Goal: Information Seeking & Learning: Check status

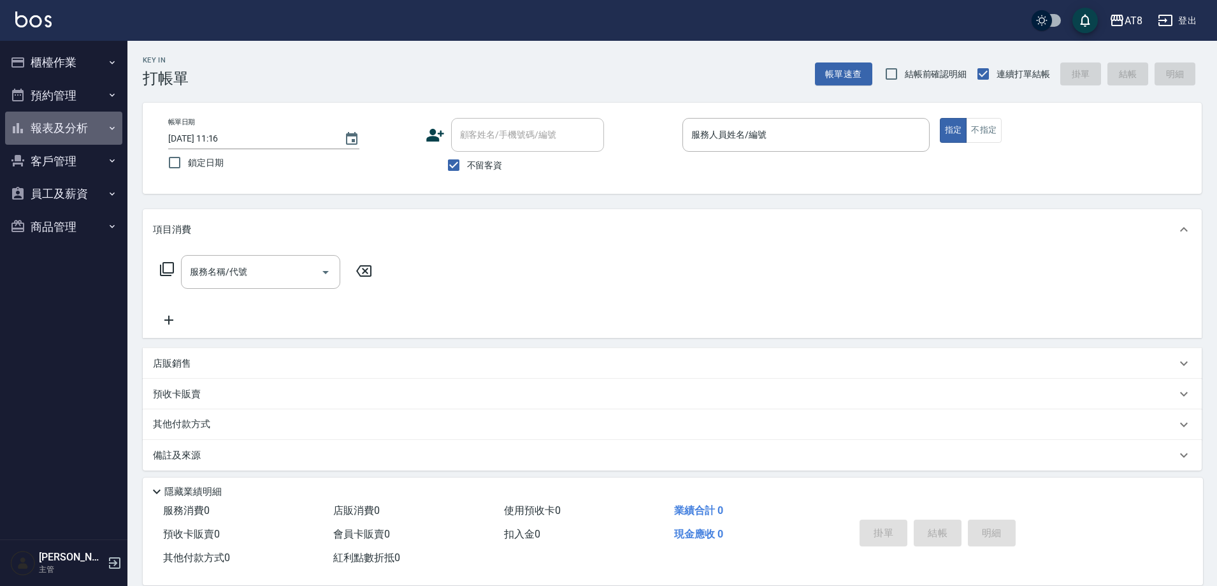
click at [68, 119] on button "報表及分析" at bounding box center [63, 128] width 117 height 33
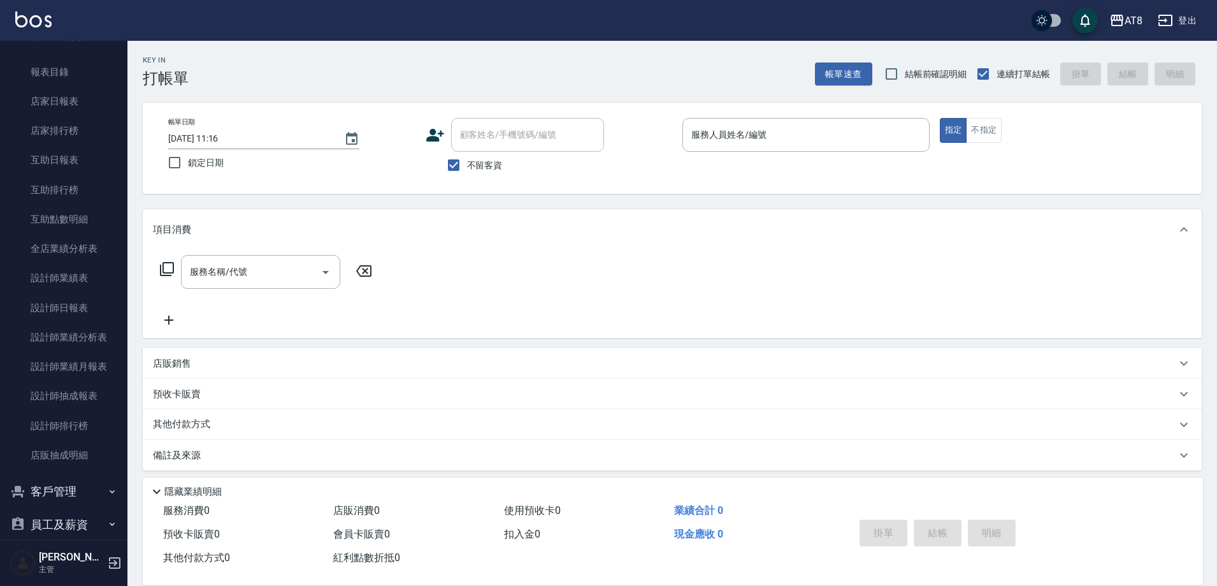
scroll to position [94, 0]
click at [75, 307] on link "設計師日報表" at bounding box center [63, 306] width 117 height 29
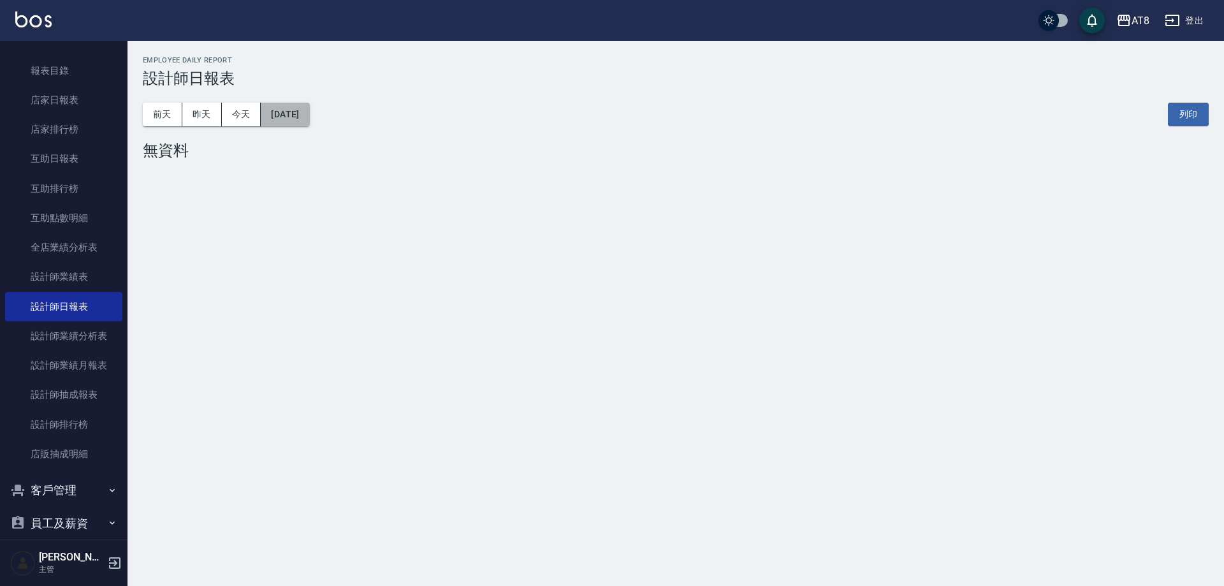
click at [302, 112] on button "[DATE]" at bounding box center [285, 115] width 48 height 24
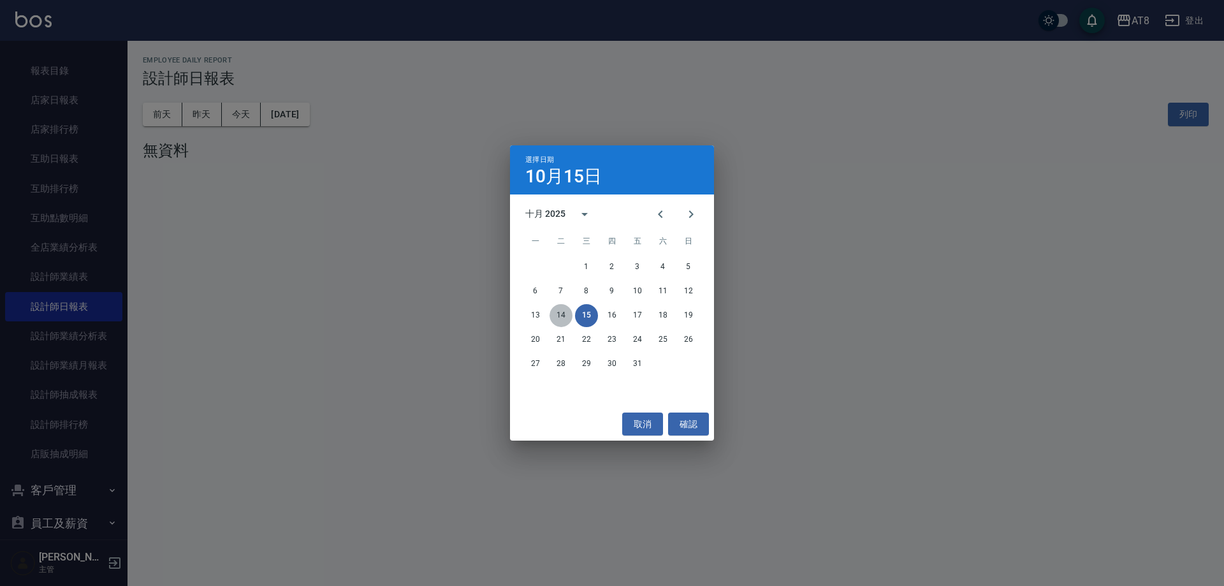
click at [560, 307] on button "14" at bounding box center [560, 315] width 23 height 23
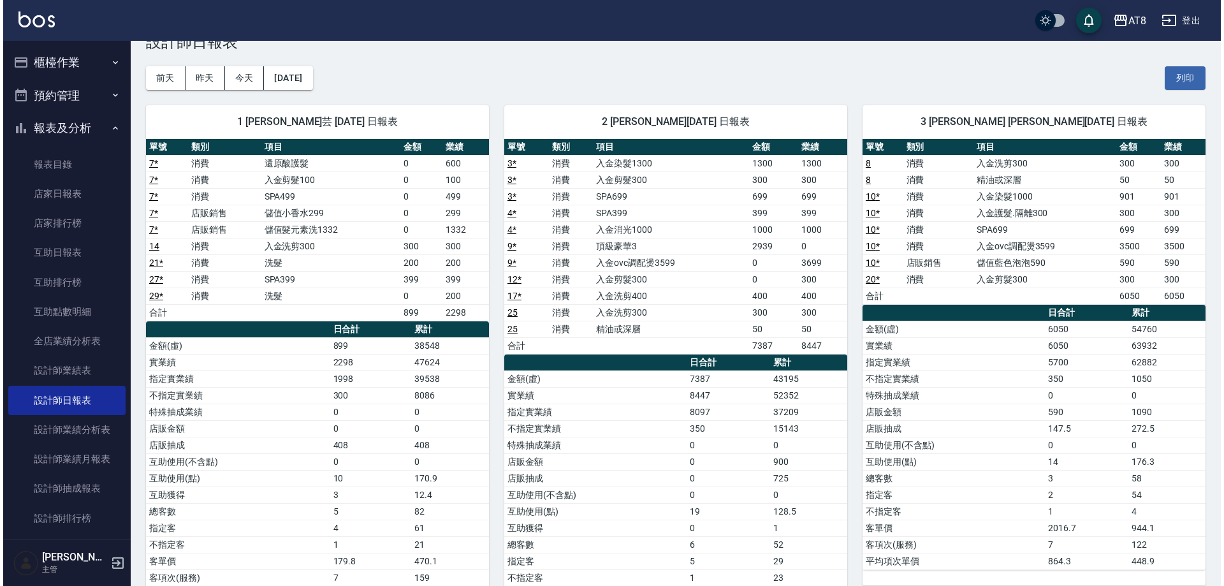
scroll to position [27, 0]
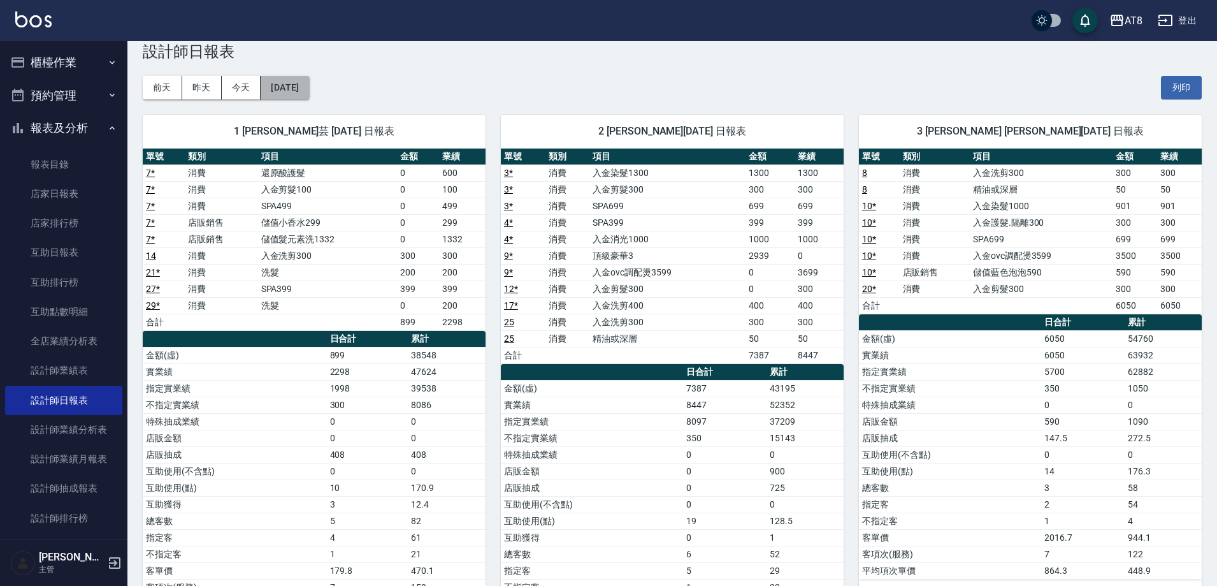
click at [296, 83] on button "[DATE]" at bounding box center [285, 88] width 48 height 24
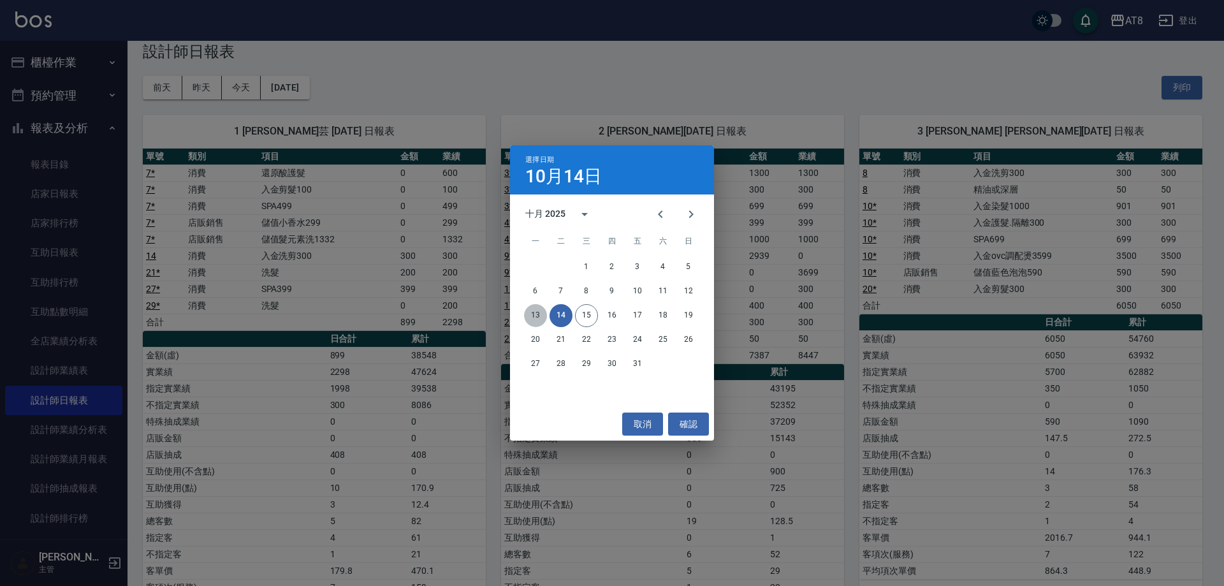
click at [542, 318] on button "13" at bounding box center [535, 315] width 23 height 23
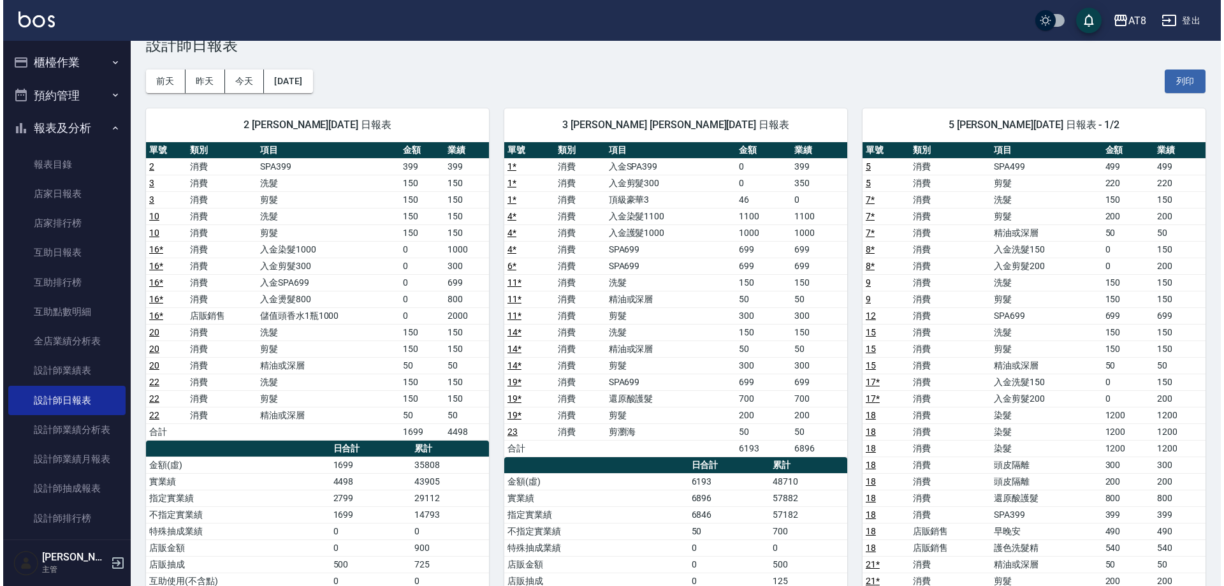
scroll to position [22, 0]
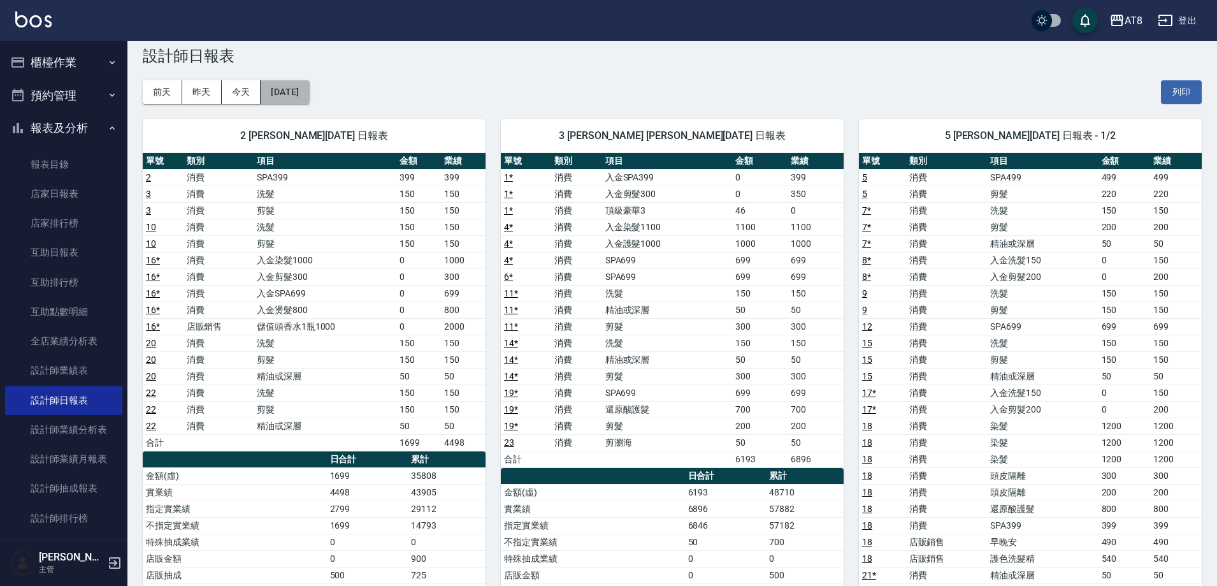
click at [306, 95] on button "[DATE]" at bounding box center [285, 92] width 48 height 24
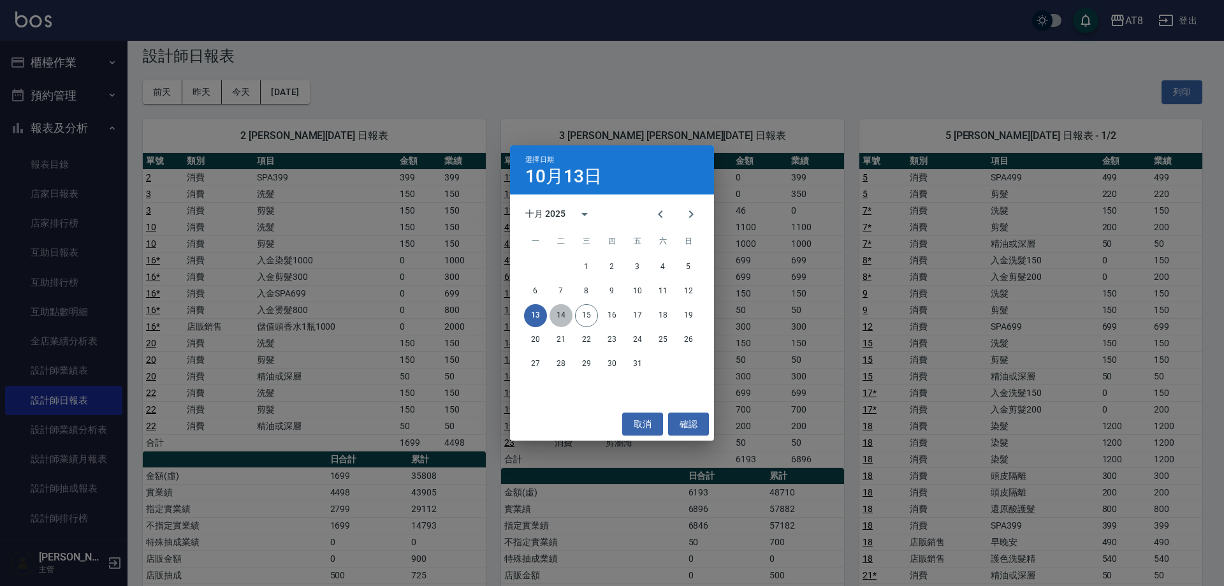
click at [556, 315] on button "14" at bounding box center [560, 315] width 23 height 23
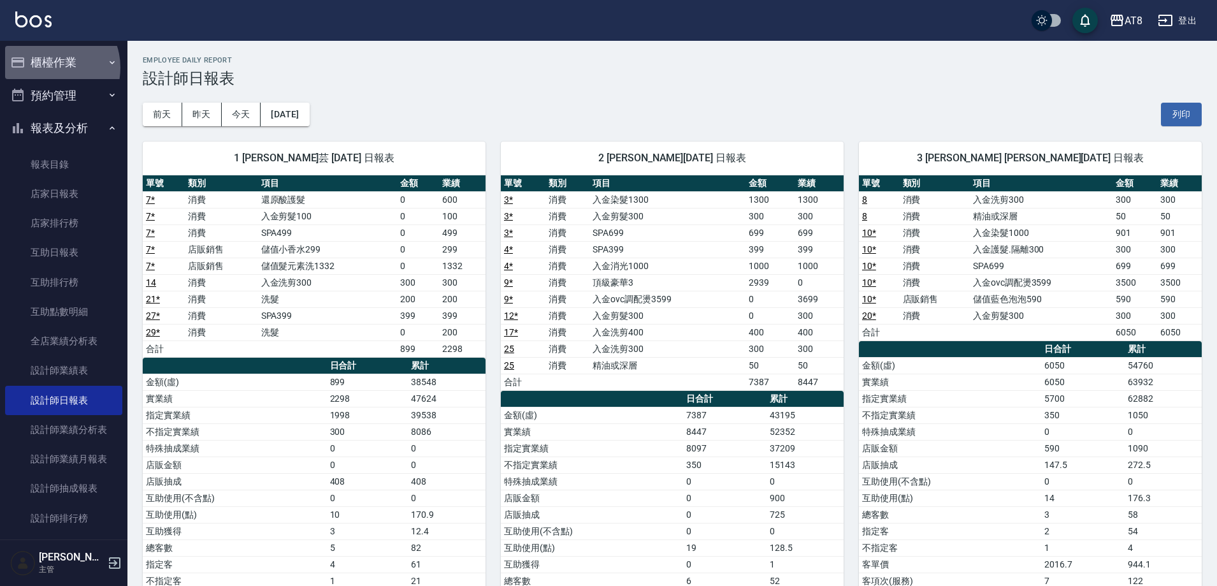
click at [50, 68] on button "櫃檯作業" at bounding box center [63, 62] width 117 height 33
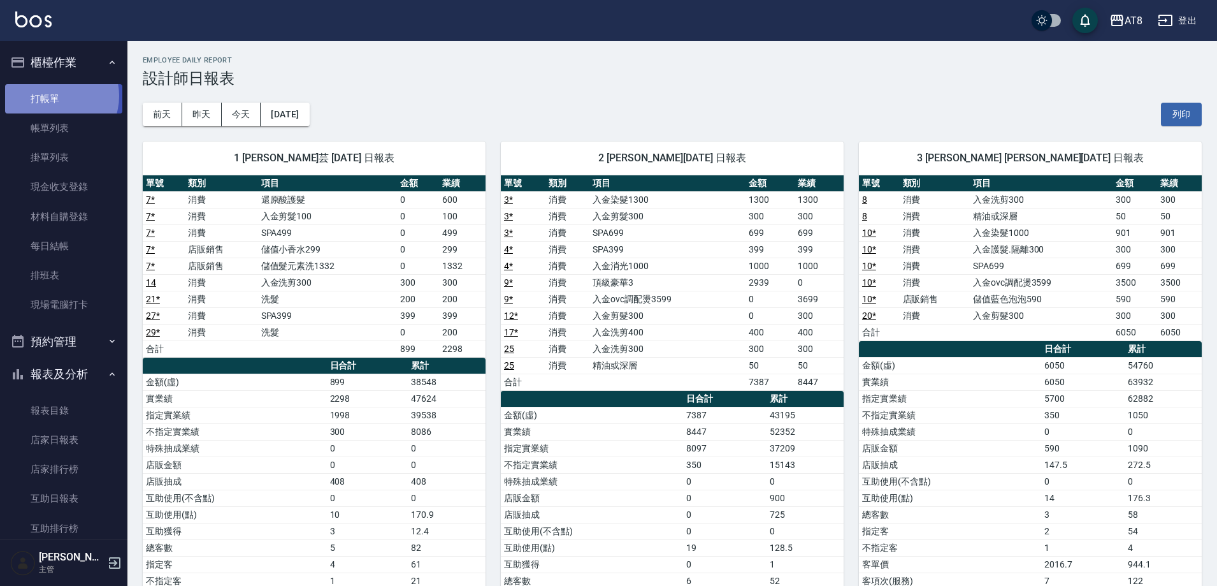
click at [56, 96] on link "打帳單" at bounding box center [63, 98] width 117 height 29
